Goal: Task Accomplishment & Management: Manage account settings

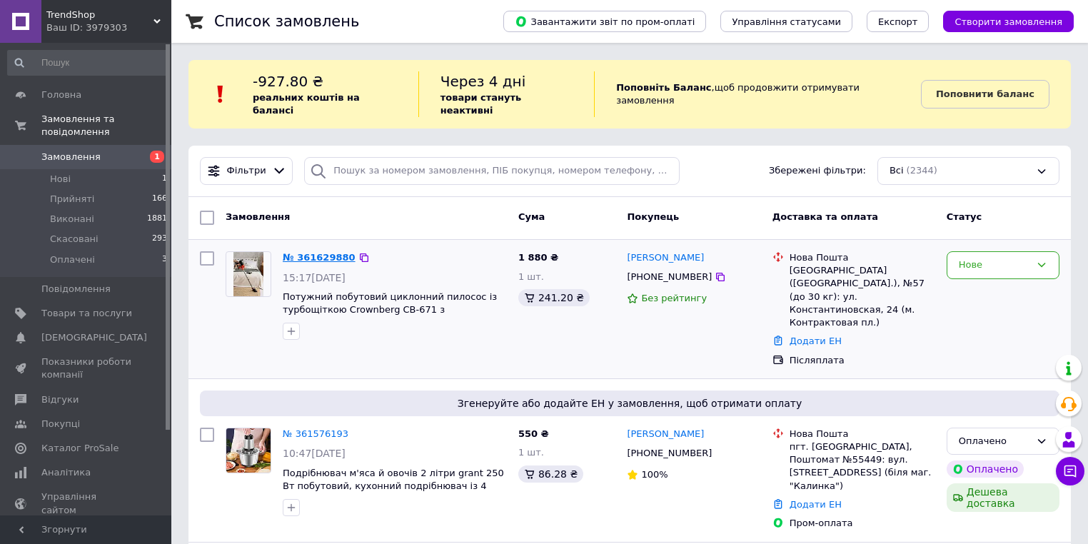
click at [290, 252] on link "№ 361629880" at bounding box center [319, 257] width 73 height 11
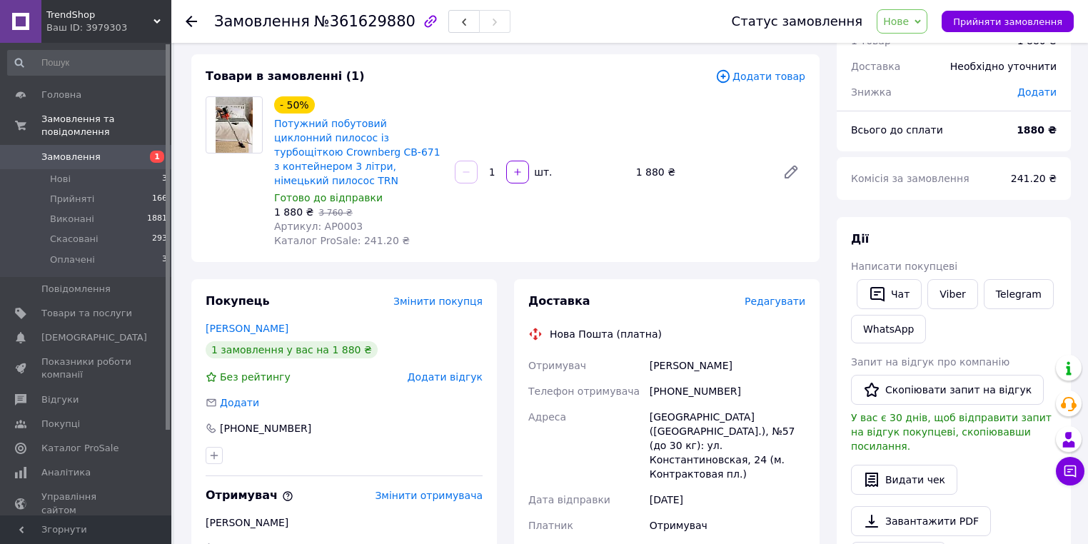
scroll to position [57, 0]
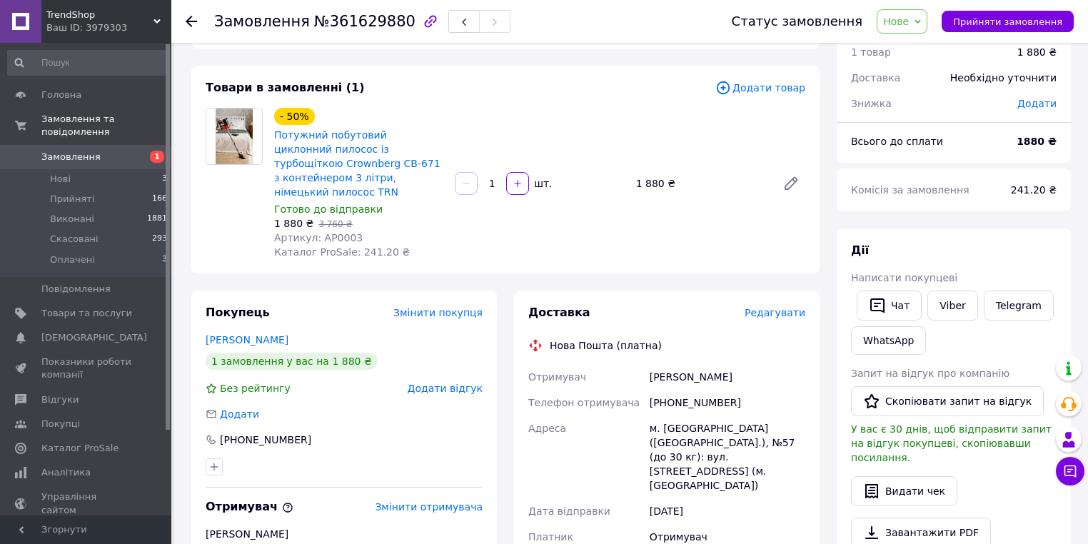
click at [189, 26] on icon at bounding box center [191, 21] width 11 height 11
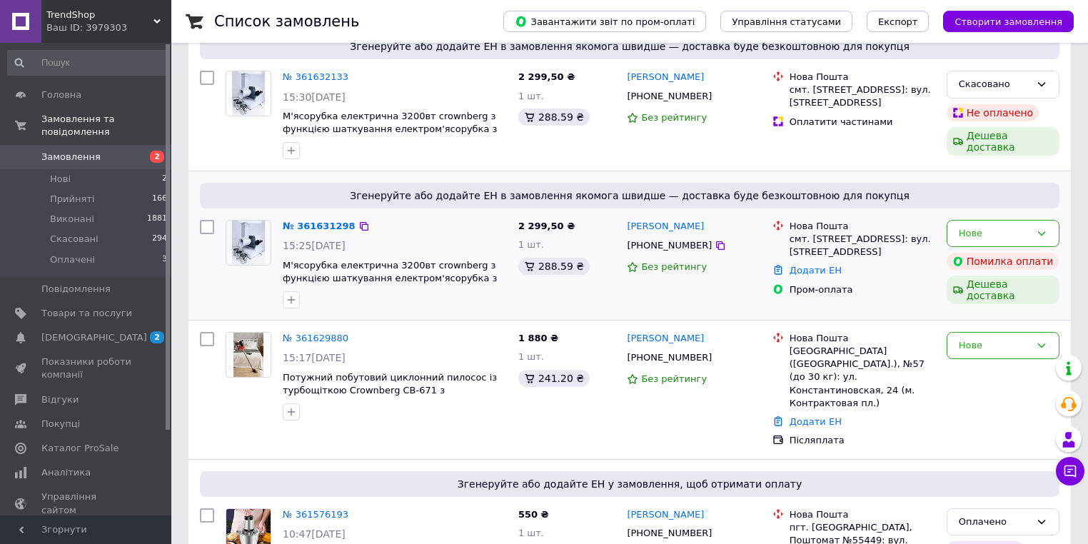
scroll to position [228, 0]
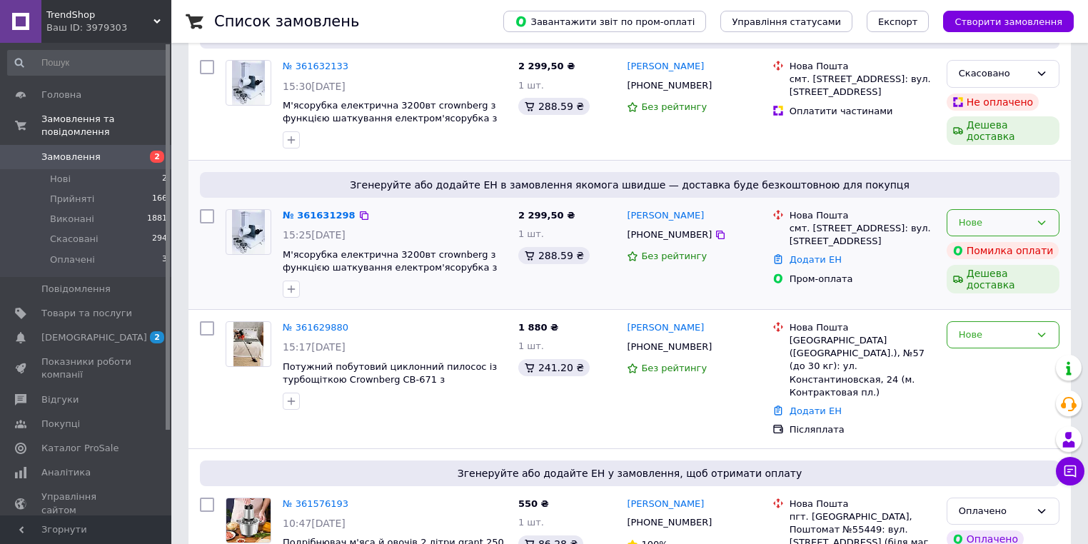
click at [1052, 216] on div "Нове" at bounding box center [1003, 223] width 113 height 28
click at [993, 292] on li "Скасовано" at bounding box center [1003, 305] width 111 height 26
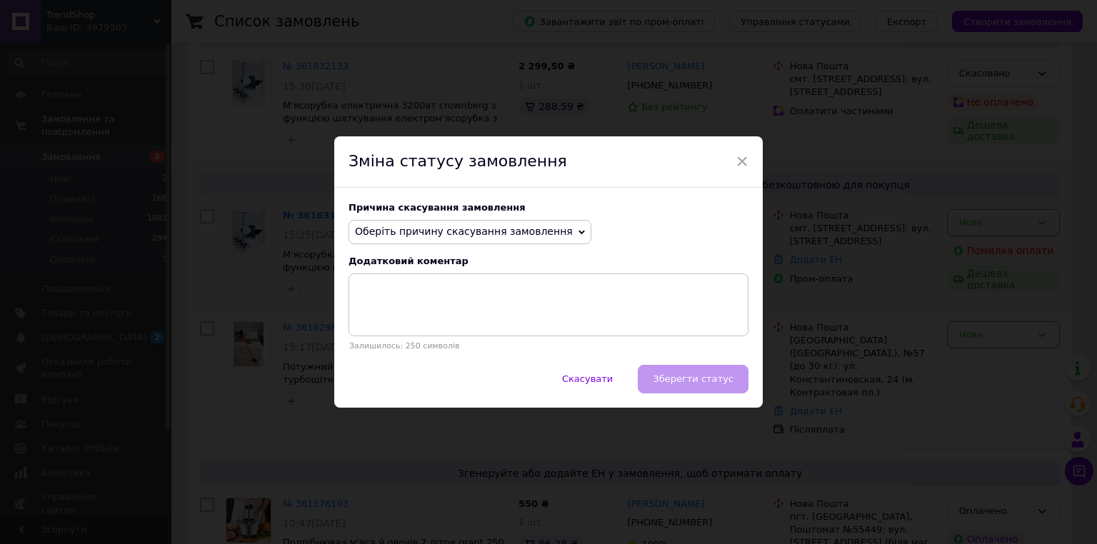
click at [502, 236] on span "Оберіть причину скасування замовлення" at bounding box center [464, 231] width 218 height 11
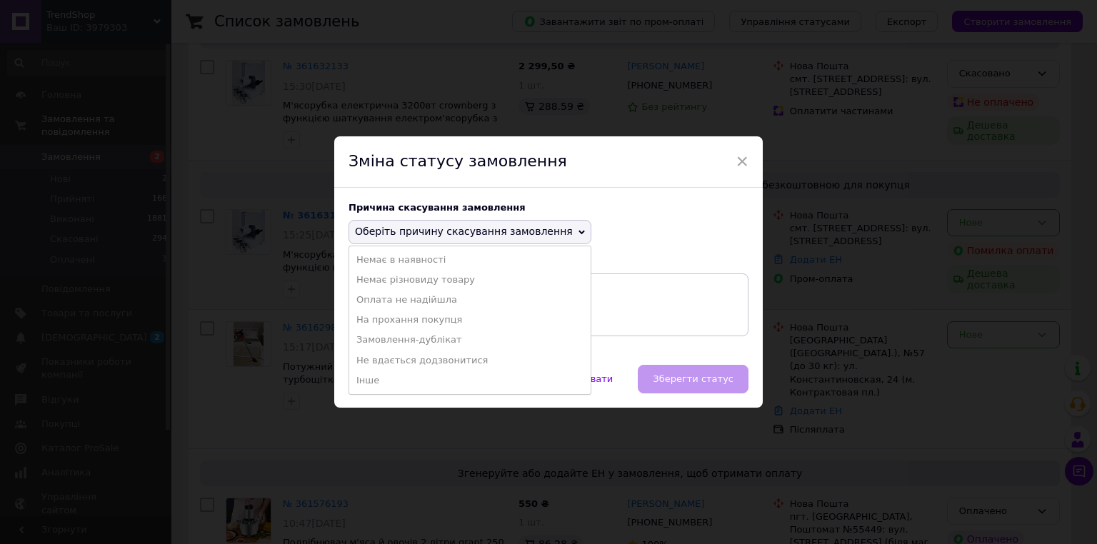
click at [445, 296] on li "Оплата не надійшла" at bounding box center [469, 300] width 241 height 20
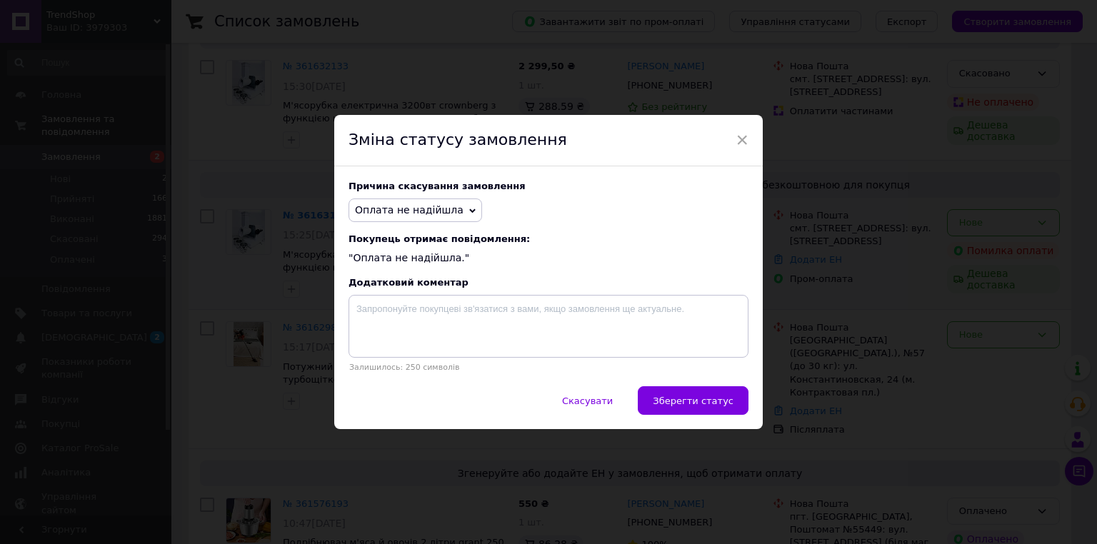
click at [705, 398] on span "Зберегти статус" at bounding box center [693, 401] width 81 height 11
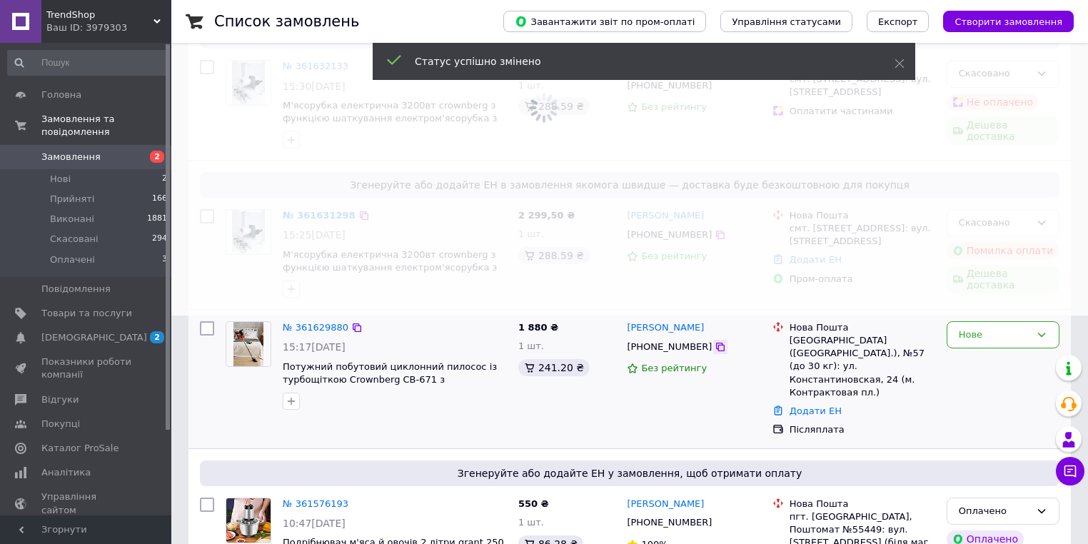
click at [715, 341] on icon at bounding box center [720, 346] width 11 height 11
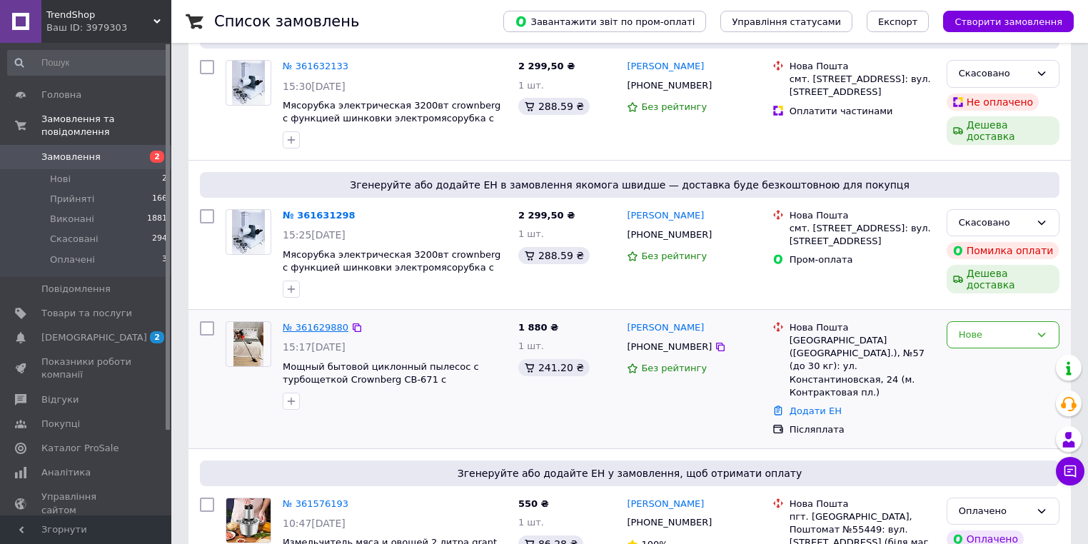
click at [326, 322] on link "№ 361629880" at bounding box center [316, 327] width 66 height 11
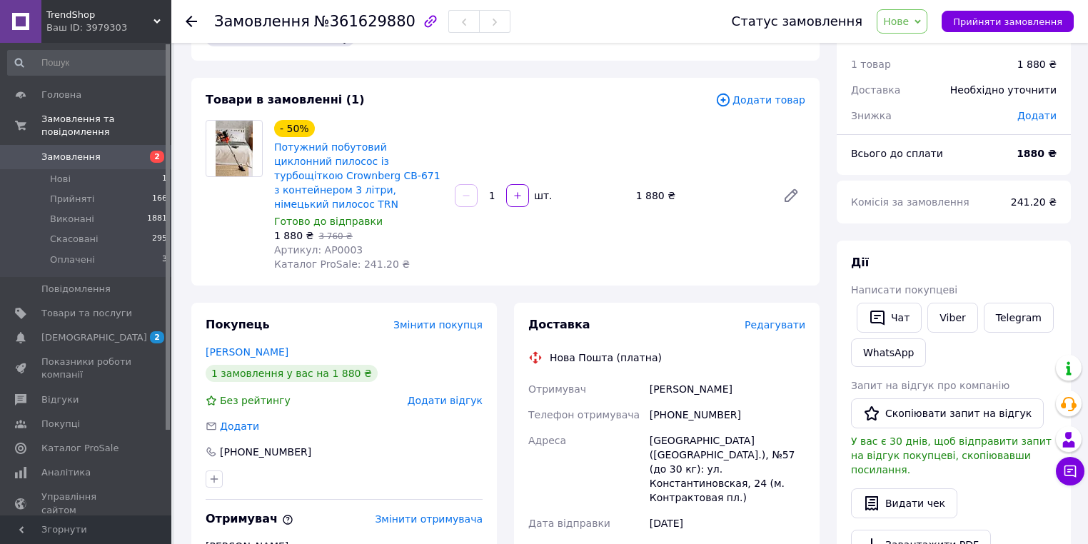
scroll to position [114, 0]
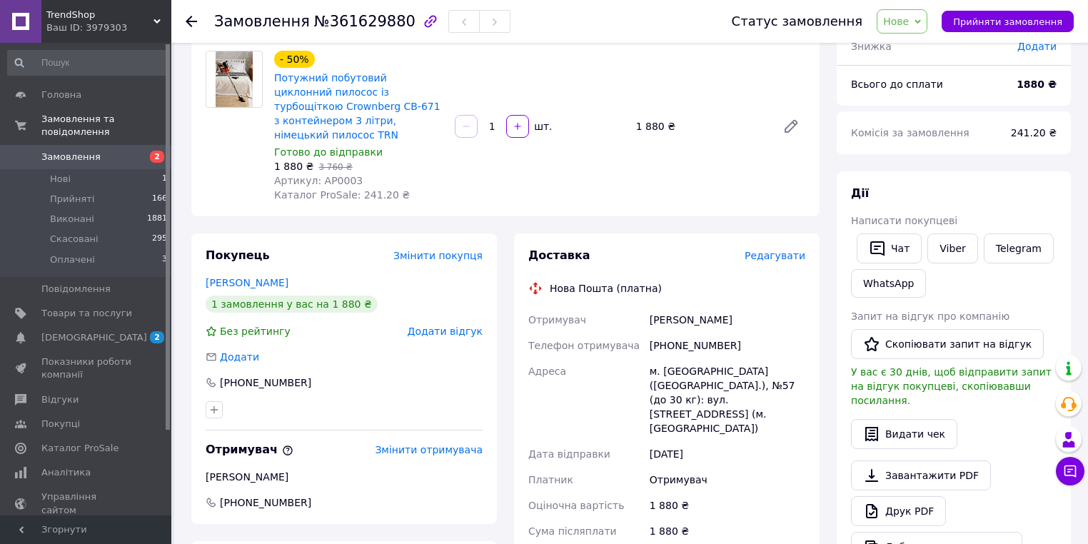
drag, startPoint x: 741, startPoint y: 306, endPoint x: 643, endPoint y: 311, distance: 97.9
click at [643, 311] on div "Отримувач Фоменко Светлана Телефон отримувача +380507781143 Адреса м. Київ (Киї…" at bounding box center [667, 458] width 283 height 303
drag, startPoint x: 735, startPoint y: 331, endPoint x: 658, endPoint y: 336, distance: 77.9
click at [658, 336] on div "+380507781143" at bounding box center [727, 346] width 161 height 26
drag, startPoint x: 725, startPoint y: 318, endPoint x: 735, endPoint y: 309, distance: 13.2
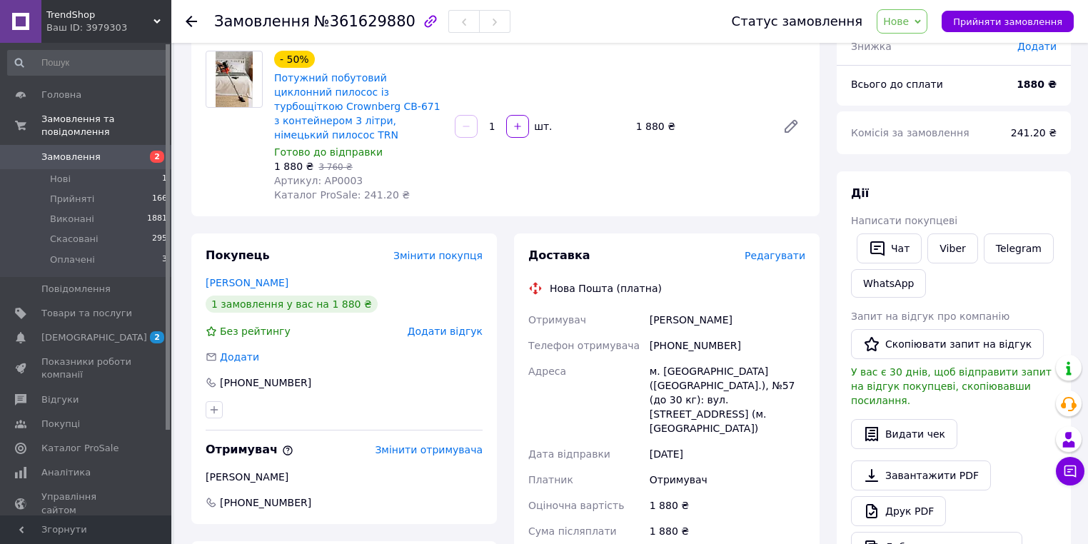
click at [728, 316] on div "Фоменко Светлана" at bounding box center [727, 320] width 161 height 26
drag, startPoint x: 714, startPoint y: 309, endPoint x: 650, endPoint y: 311, distance: 63.6
click at [650, 311] on div "Фоменко Светлана" at bounding box center [727, 320] width 161 height 26
copy div "Фоменко Светлана"
drag, startPoint x: 663, startPoint y: 335, endPoint x: 649, endPoint y: 336, distance: 13.6
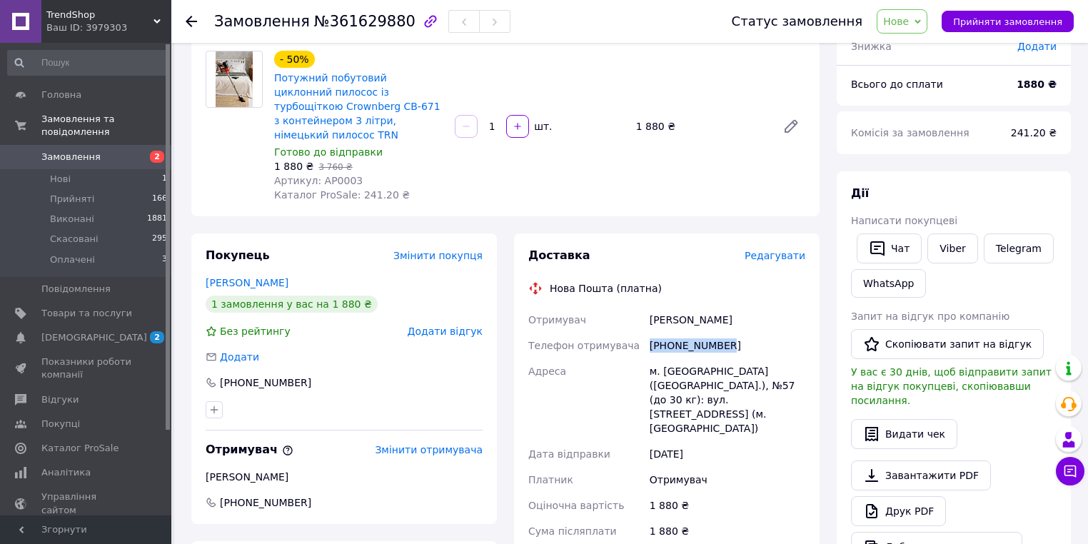
click at [649, 336] on div "+380507781143" at bounding box center [727, 346] width 161 height 26
copy div "+380507781143"
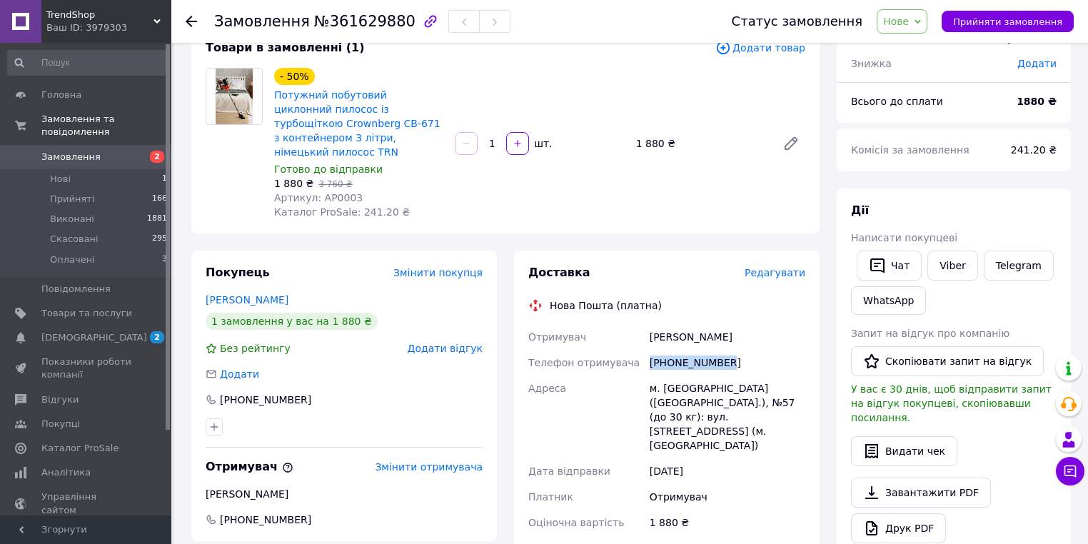
scroll to position [0, 0]
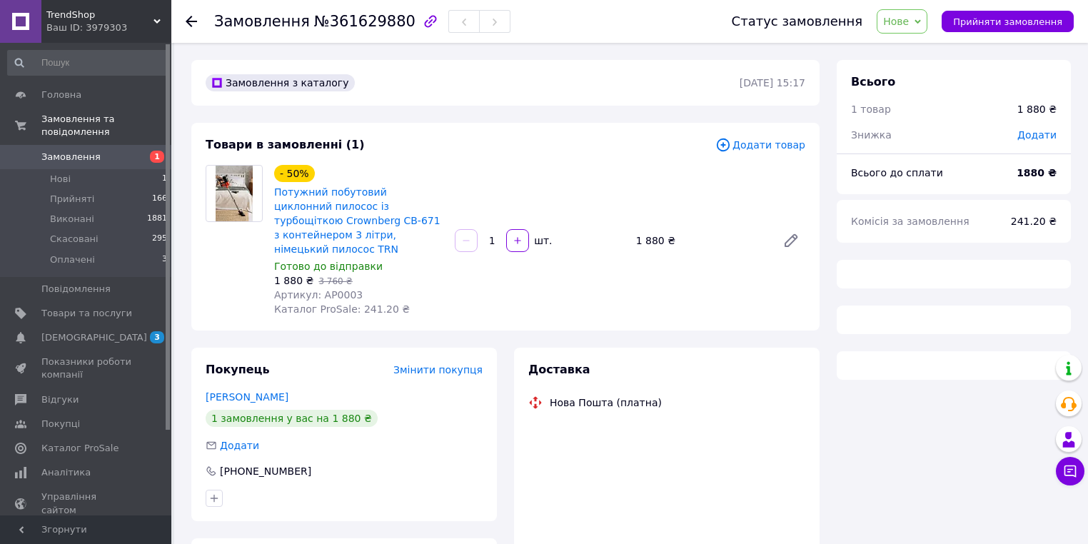
click at [129, 151] on span "Замовлення" at bounding box center [86, 157] width 91 height 13
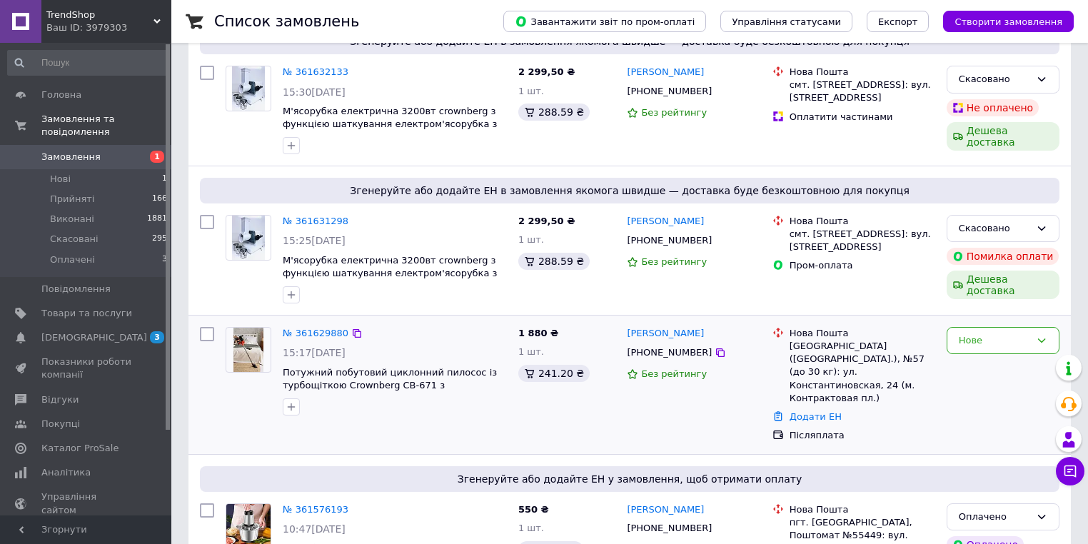
scroll to position [228, 0]
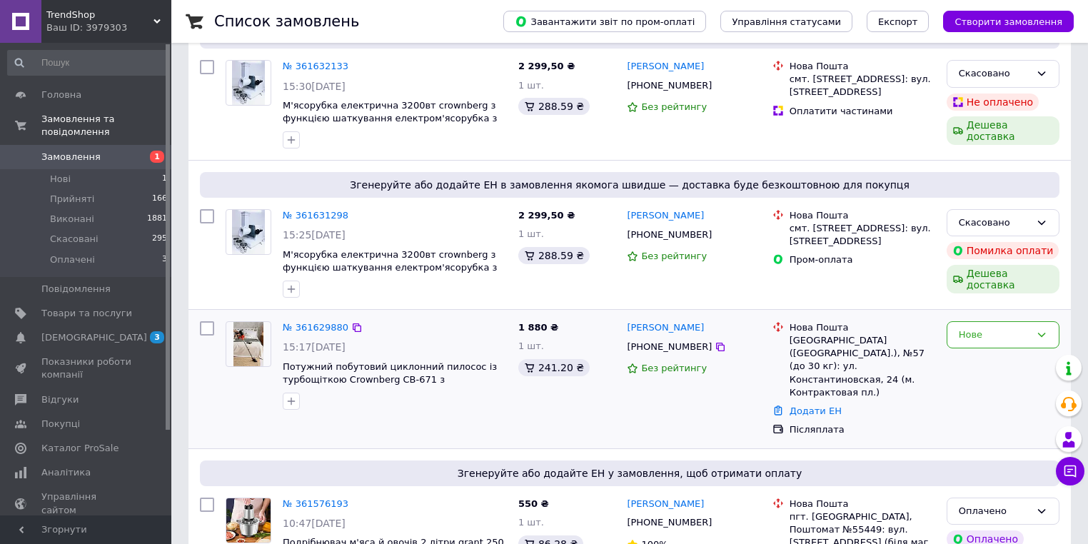
click at [991, 336] on div "Нове" at bounding box center [1003, 379] width 124 height 127
click at [994, 328] on div "Нове" at bounding box center [994, 335] width 71 height 15
click at [995, 351] on li "Прийнято" at bounding box center [1003, 364] width 111 height 26
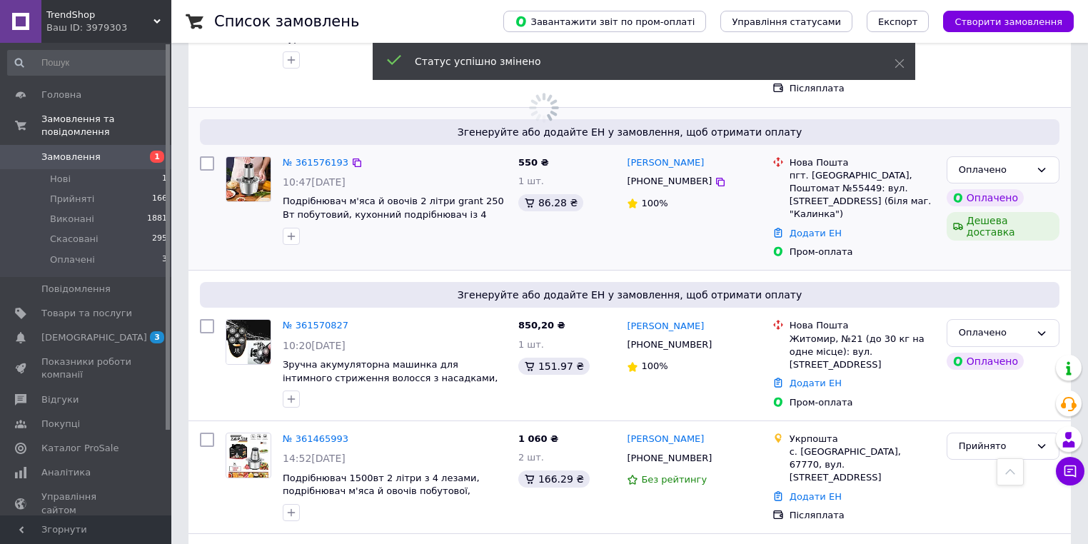
scroll to position [571, 0]
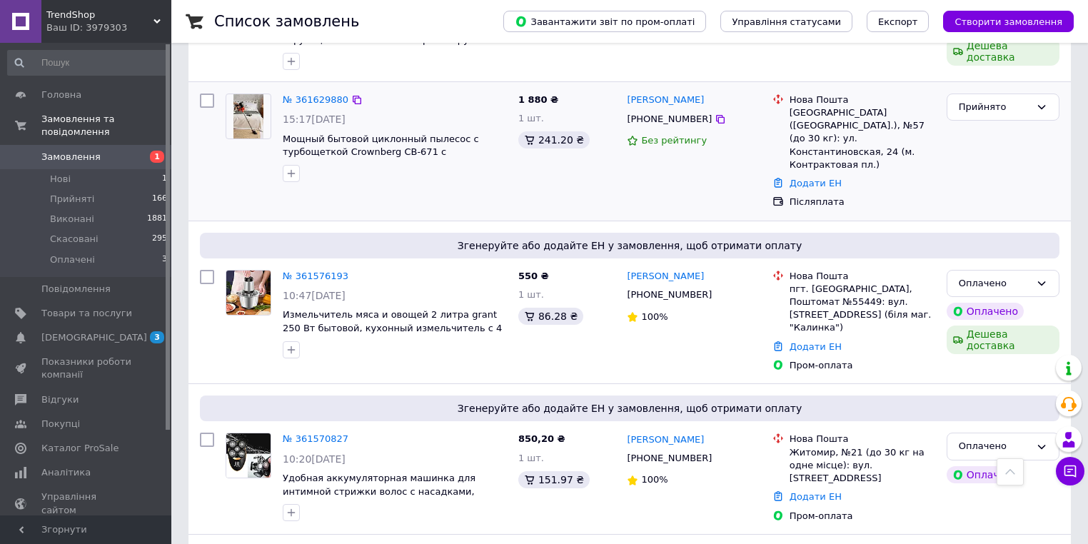
scroll to position [400, 0]
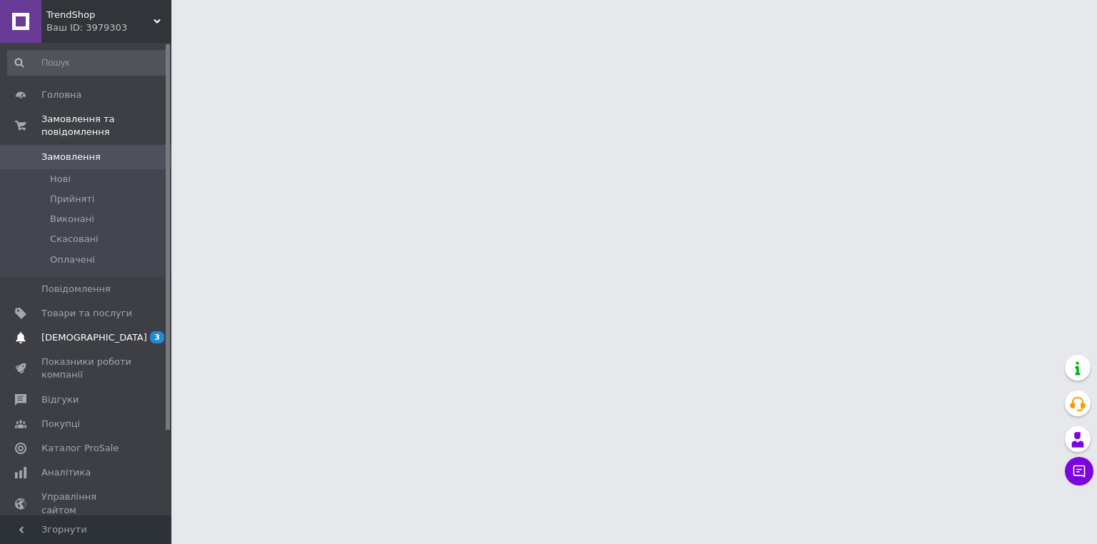
click at [116, 331] on span "[DEMOGRAPHIC_DATA]" at bounding box center [86, 337] width 91 height 13
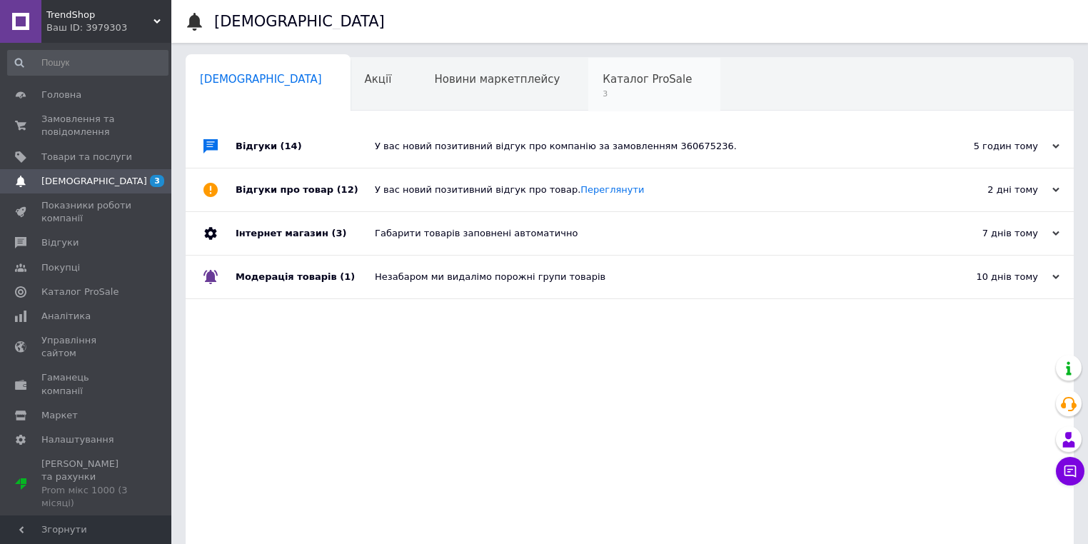
click at [603, 94] on span "3" at bounding box center [647, 94] width 89 height 11
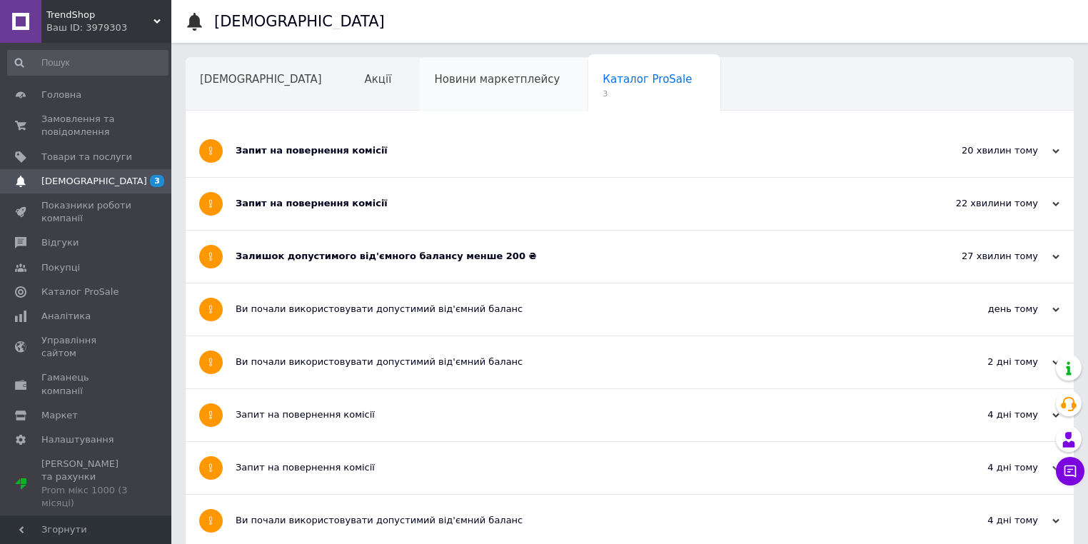
click at [434, 76] on span "Новини маркетплейсу" at bounding box center [497, 79] width 126 height 13
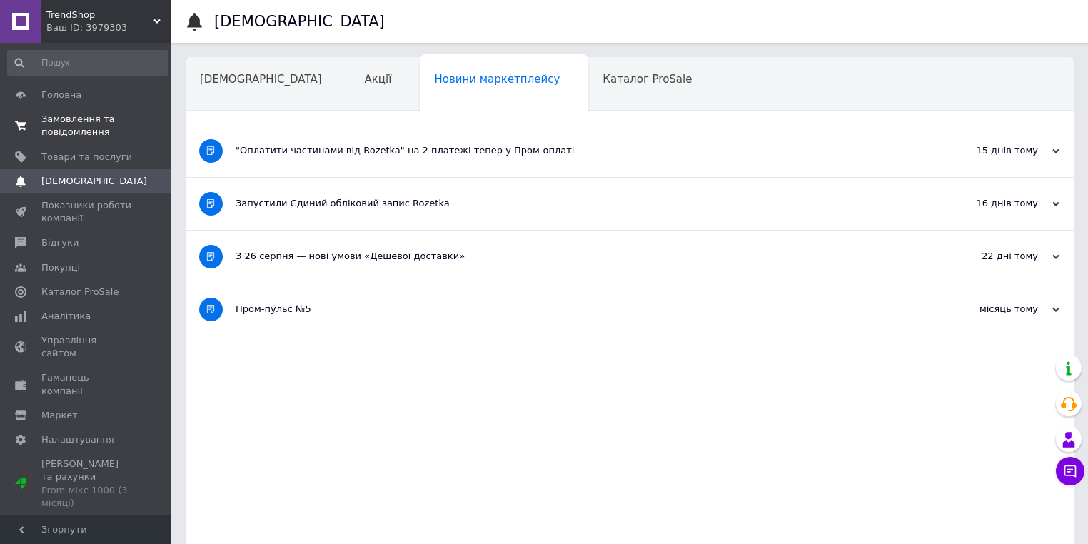
click at [102, 113] on span "Замовлення та повідомлення" at bounding box center [86, 126] width 91 height 26
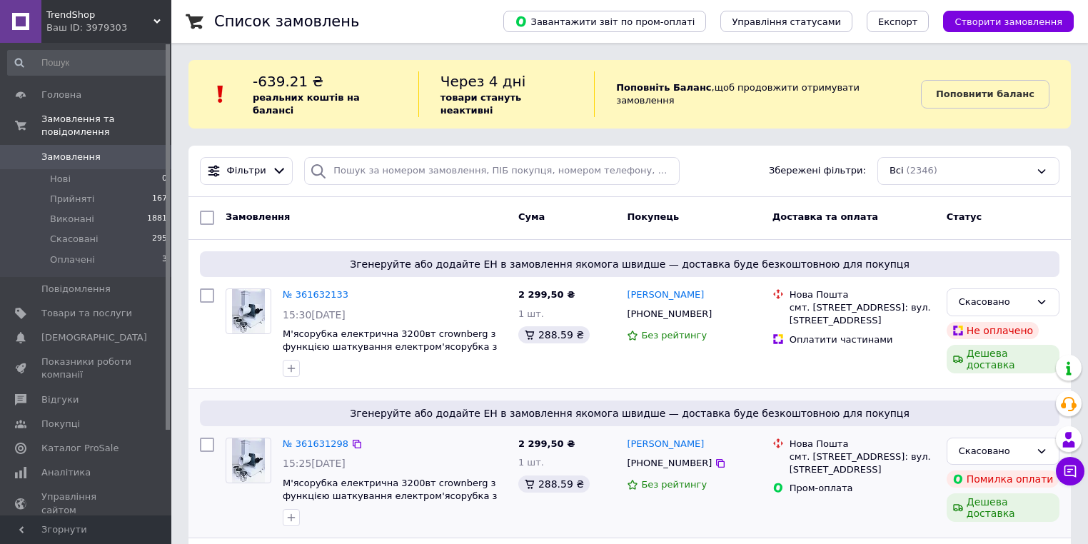
scroll to position [228, 0]
